Goal: Task Accomplishment & Management: Manage account settings

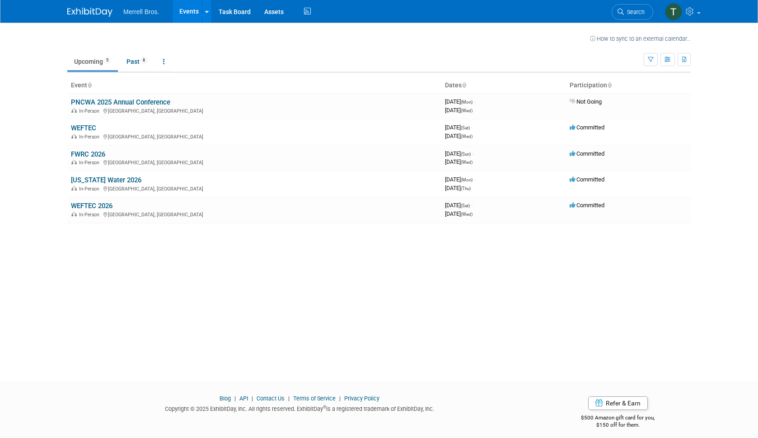
click at [83, 127] on link "WEFTEC" at bounding box center [83, 128] width 25 height 8
click at [132, 137] on div "In-Person [GEOGRAPHIC_DATA], [GEOGRAPHIC_DATA]" at bounding box center [254, 135] width 367 height 7
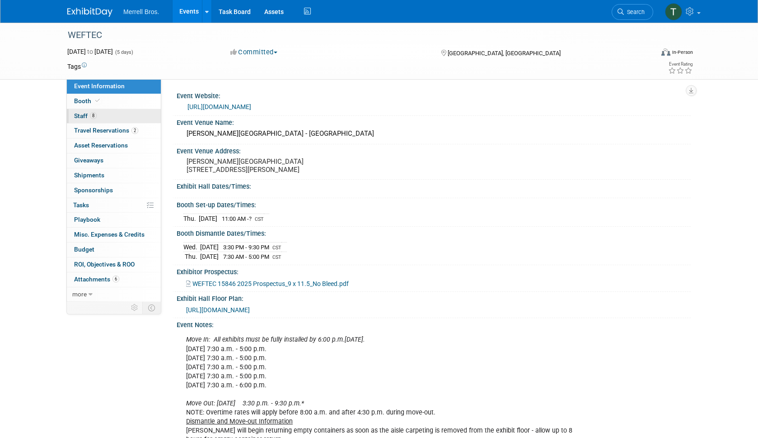
click at [92, 116] on span "8" at bounding box center [93, 115] width 7 height 7
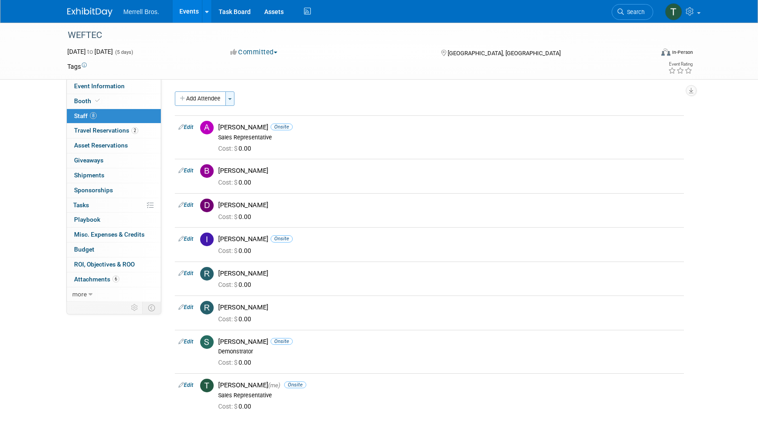
click at [232, 98] on span "button" at bounding box center [230, 99] width 4 height 2
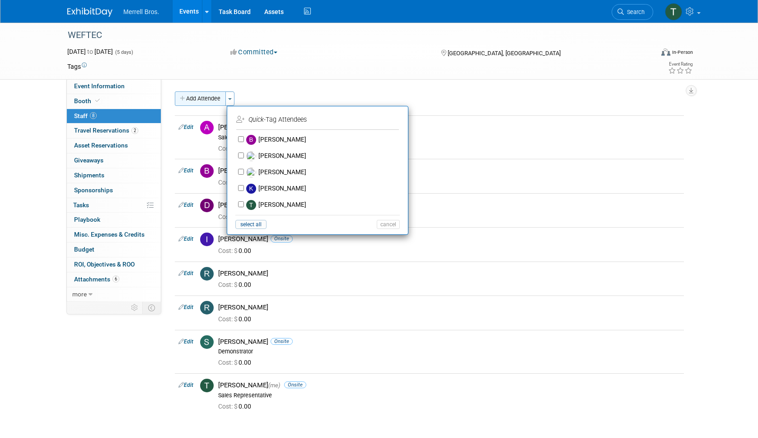
click at [208, 96] on button "Add Attendee" at bounding box center [200, 98] width 51 height 14
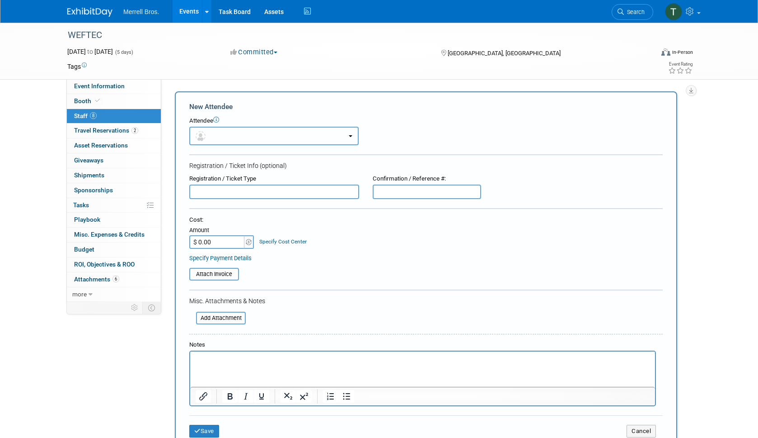
click at [224, 132] on button "button" at bounding box center [274, 136] width 170 height 19
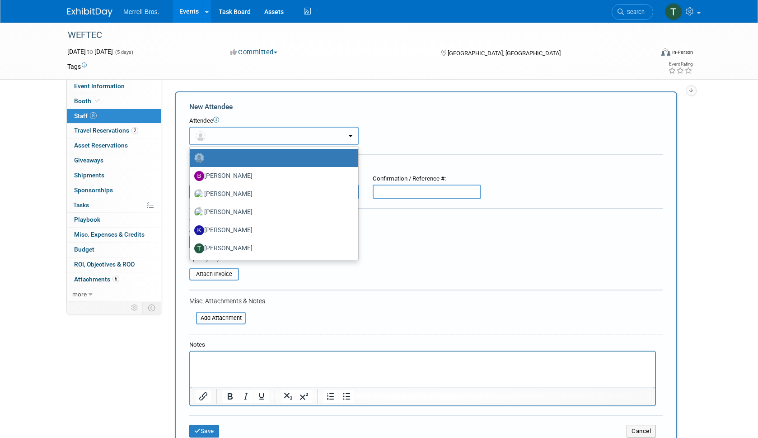
click at [224, 133] on button "button" at bounding box center [274, 136] width 170 height 19
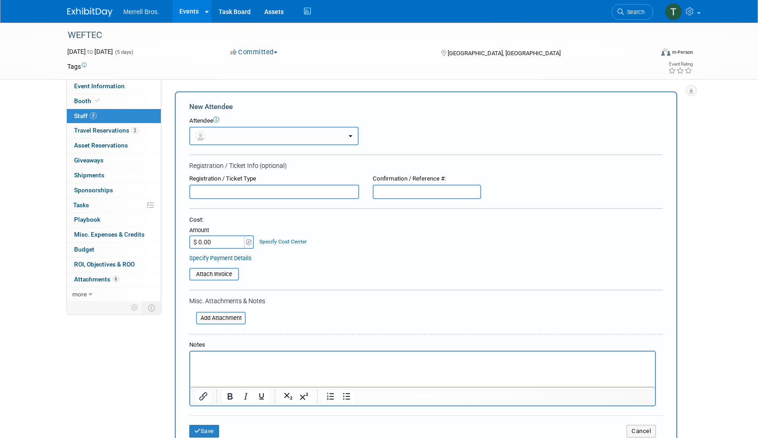
click at [316, 141] on button "button" at bounding box center [274, 136] width 170 height 19
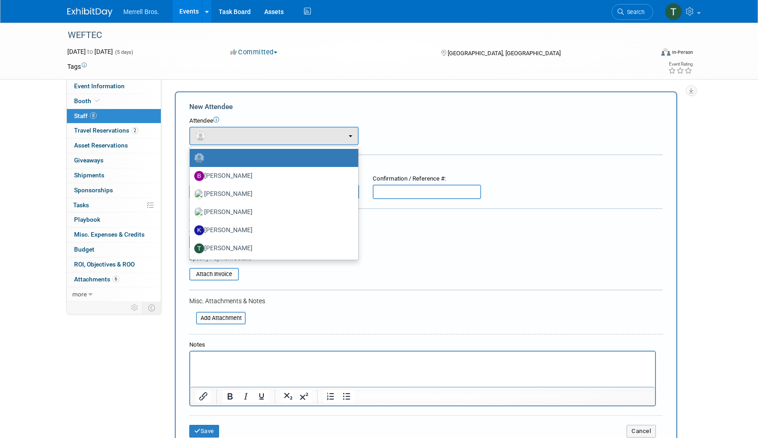
click at [302, 62] on td at bounding box center [337, 66] width 500 height 9
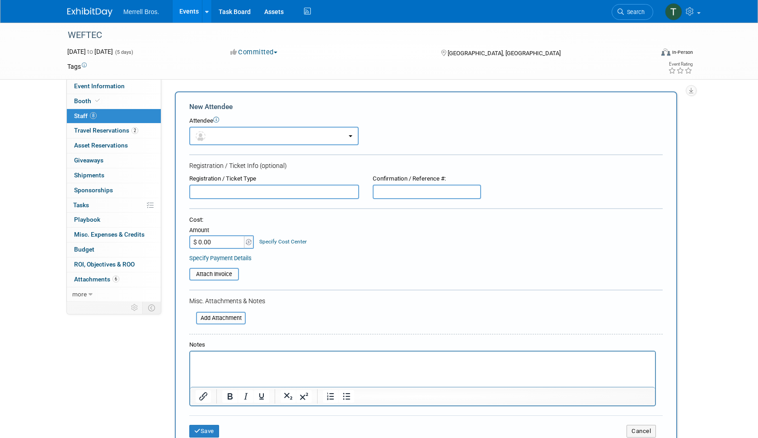
click at [107, 118] on link "8 Staff 8" at bounding box center [114, 116] width 94 height 14
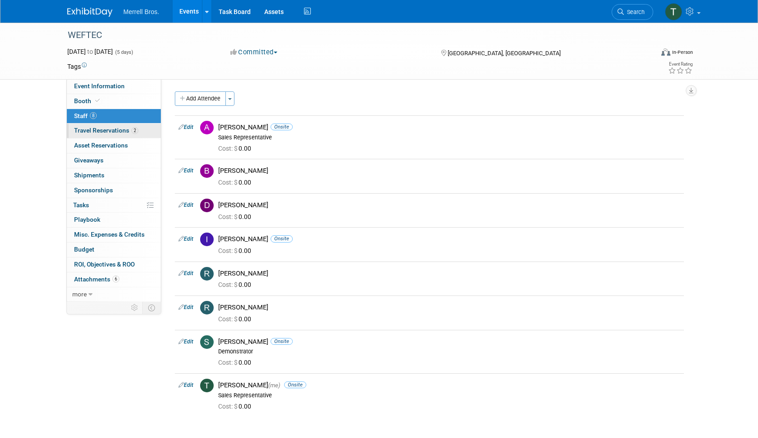
click at [114, 131] on span "Travel Reservations 2" at bounding box center [106, 130] width 64 height 7
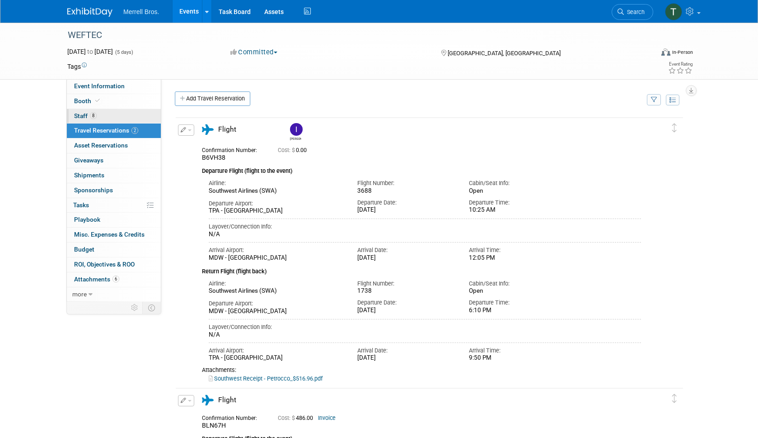
click at [93, 115] on span "8" at bounding box center [93, 115] width 7 height 7
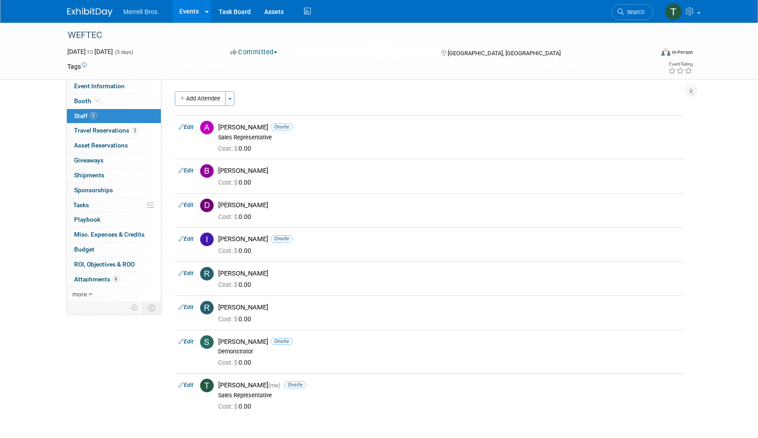
click at [89, 116] on span "Staff 8" at bounding box center [85, 115] width 23 height 7
